Goal: Navigation & Orientation: Find specific page/section

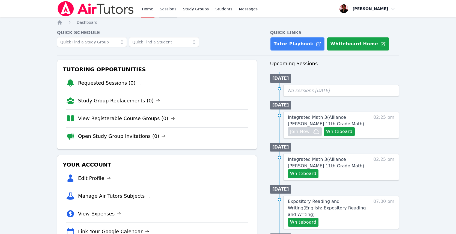
click at [167, 10] on link "Sessions" at bounding box center [168, 8] width 19 height 17
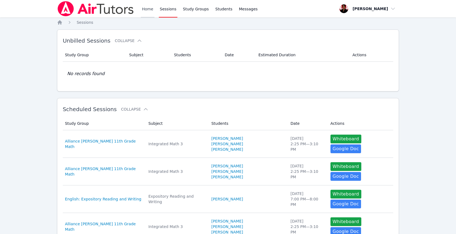
click at [148, 9] on link "Home" at bounding box center [147, 8] width 13 height 17
